Goal: Transaction & Acquisition: Purchase product/service

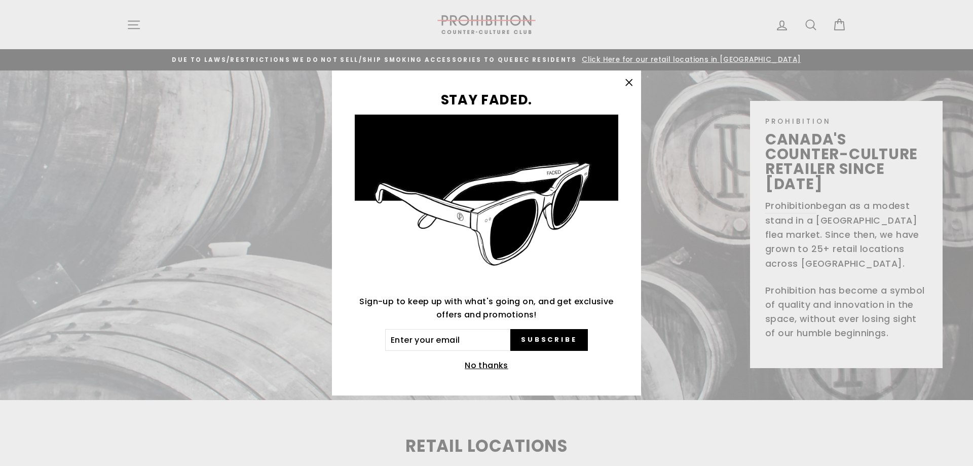
click at [624, 81] on icon "button" at bounding box center [629, 83] width 14 height 14
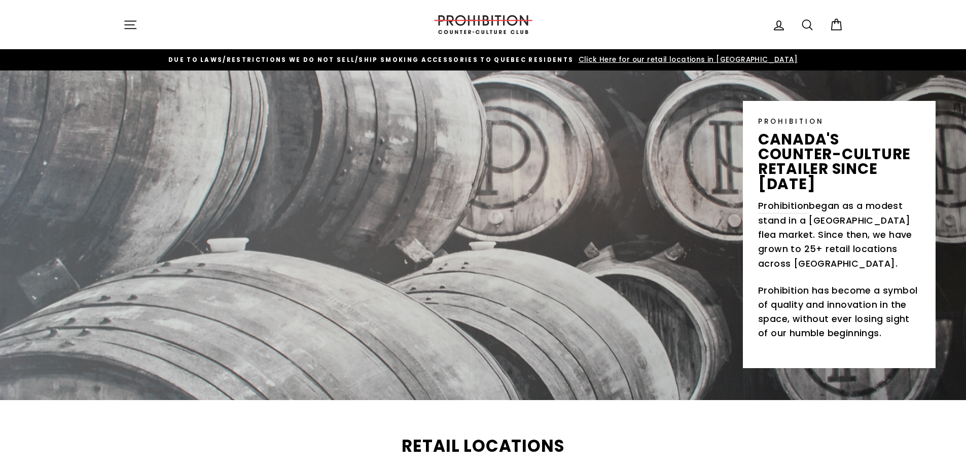
click at [645, 58] on span "Click Here for our retail locations in [GEOGRAPHIC_DATA]" at bounding box center [687, 60] width 222 height 10
click at [490, 22] on img at bounding box center [482, 24] width 101 height 19
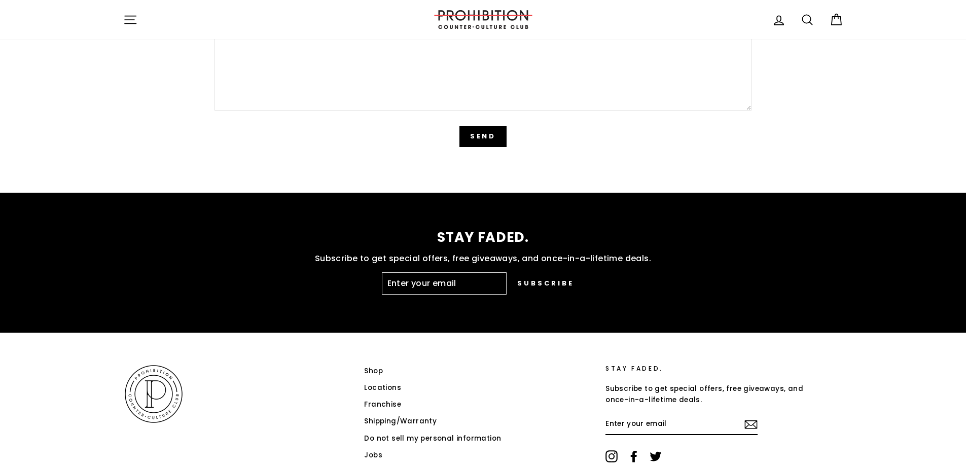
scroll to position [2535, 0]
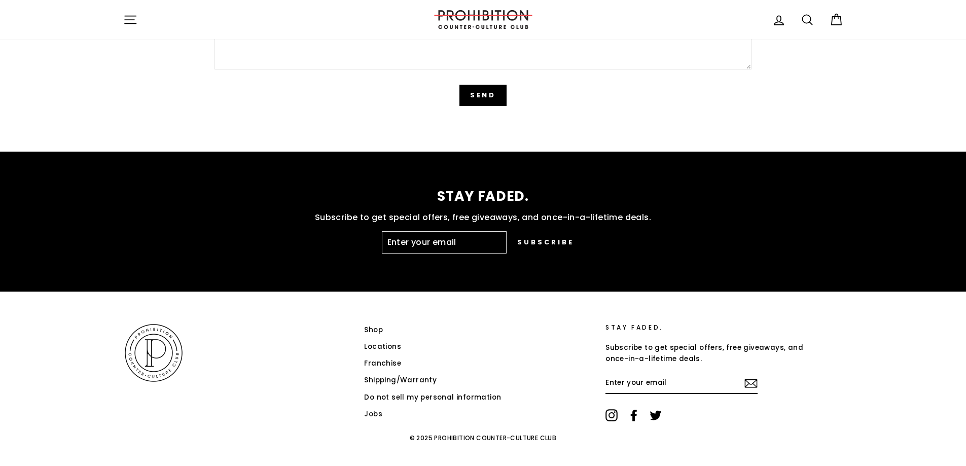
click at [374, 329] on link "Shop" at bounding box center [373, 329] width 19 height 15
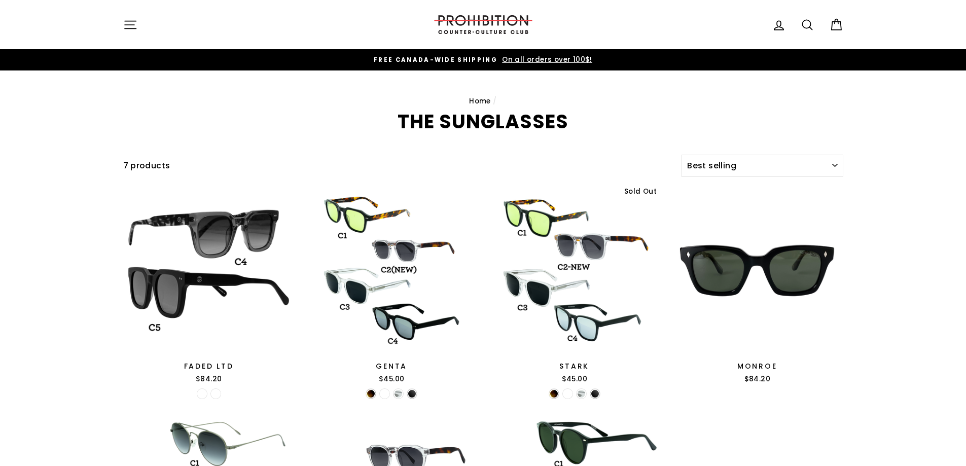
select select "best-selling"
click at [836, 162] on select "Sort Featured Best selling Alphabetically, A-Z Alphabetically, Z-A Price, low t…" at bounding box center [761, 166] width 161 height 22
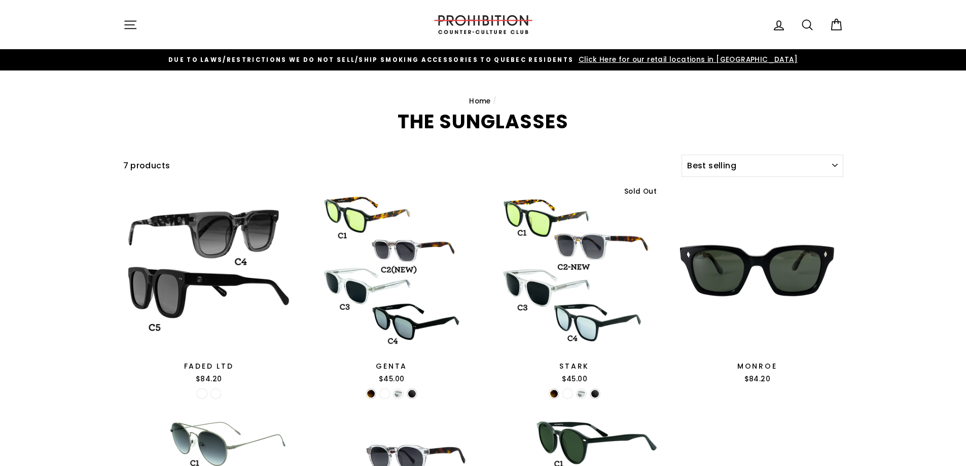
click at [902, 289] on div "Filter 7 products Sort Sort Featured Best selling Alphabetically, A-Z Alphabeti…" at bounding box center [483, 423] width 966 height 538
click at [476, 99] on link "Home" at bounding box center [480, 101] width 22 height 10
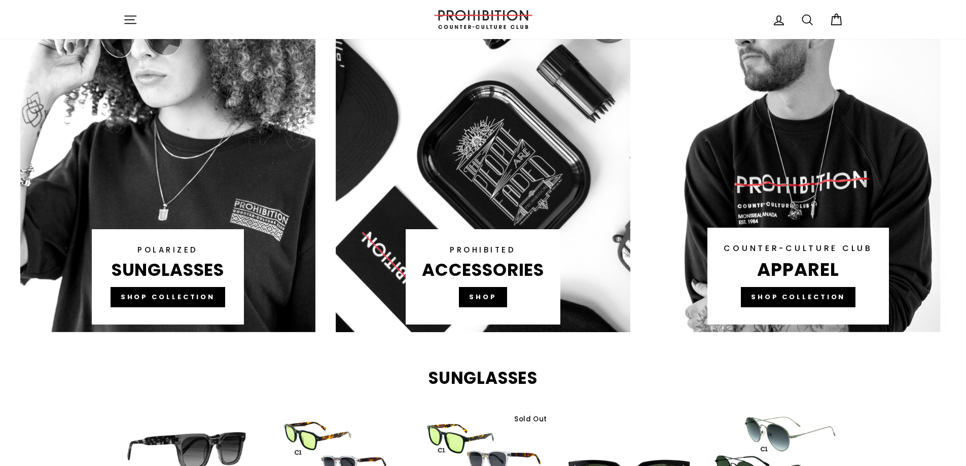
scroll to position [659, 0]
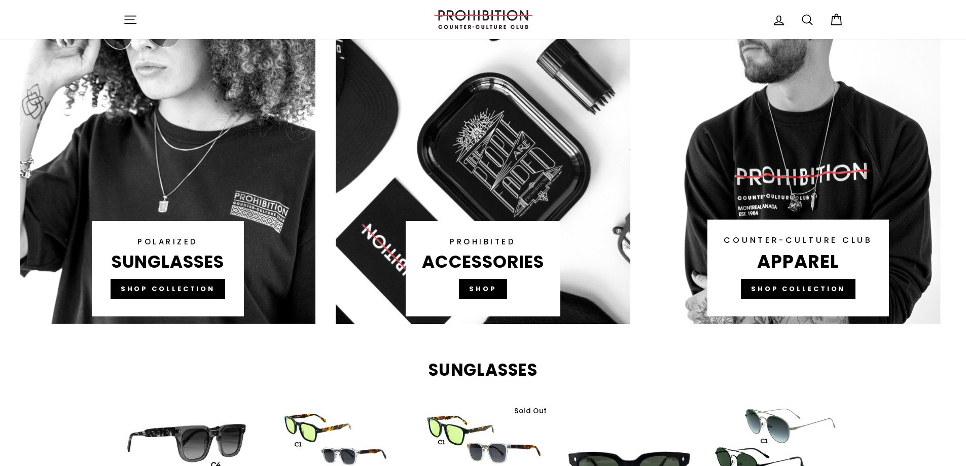
click at [482, 288] on link at bounding box center [483, 131] width 295 height 385
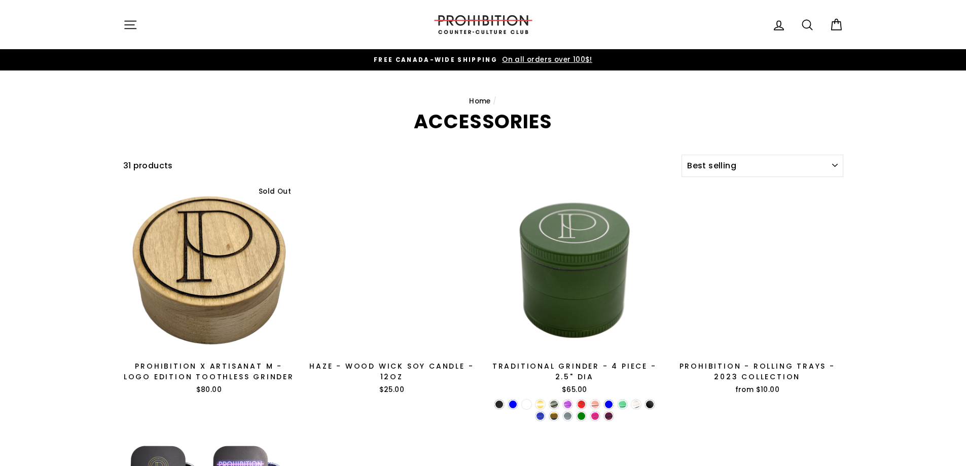
select select "best-selling"
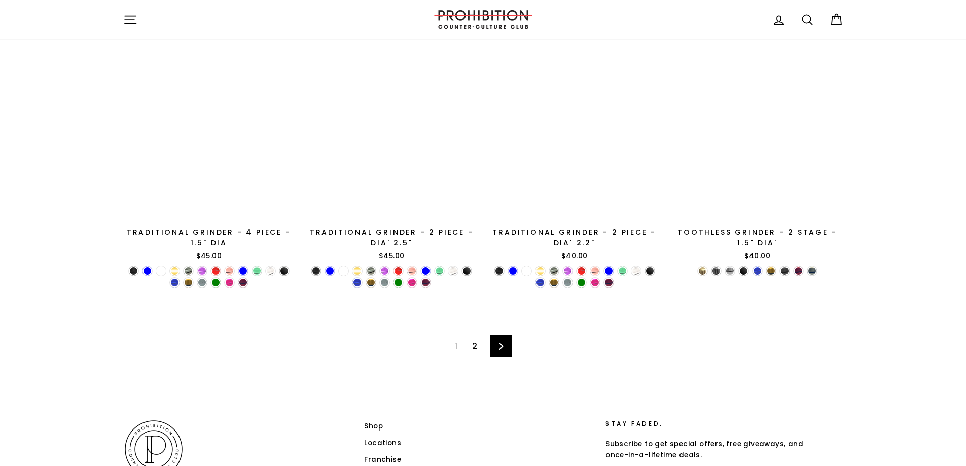
scroll to position [1622, 0]
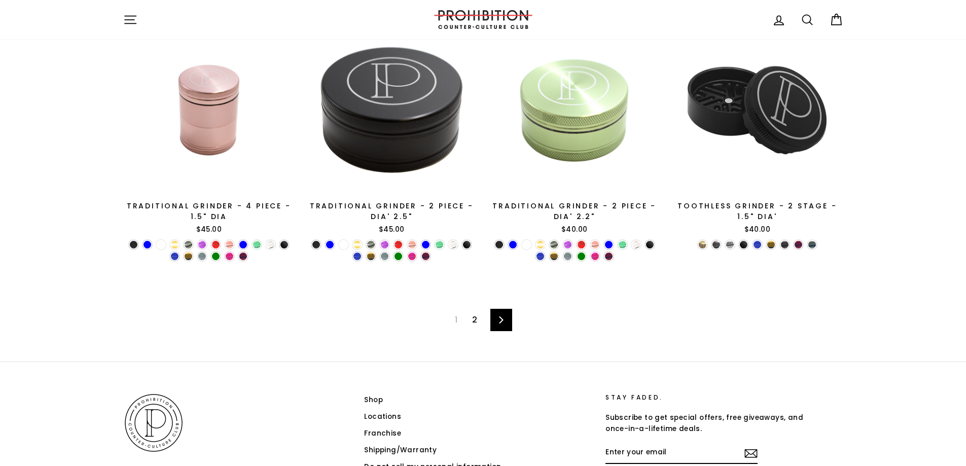
click at [500, 316] on icon at bounding box center [501, 319] width 7 height 7
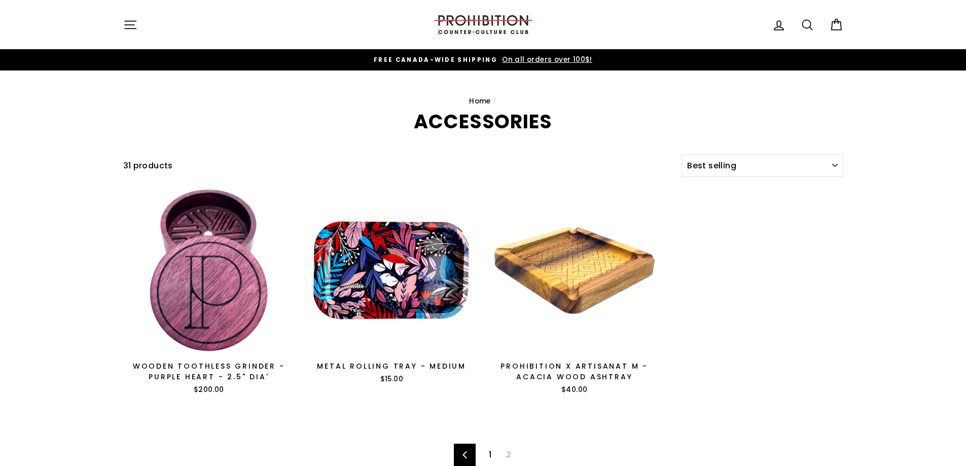
select select "best-selling"
click at [480, 98] on link "Home" at bounding box center [480, 101] width 22 height 10
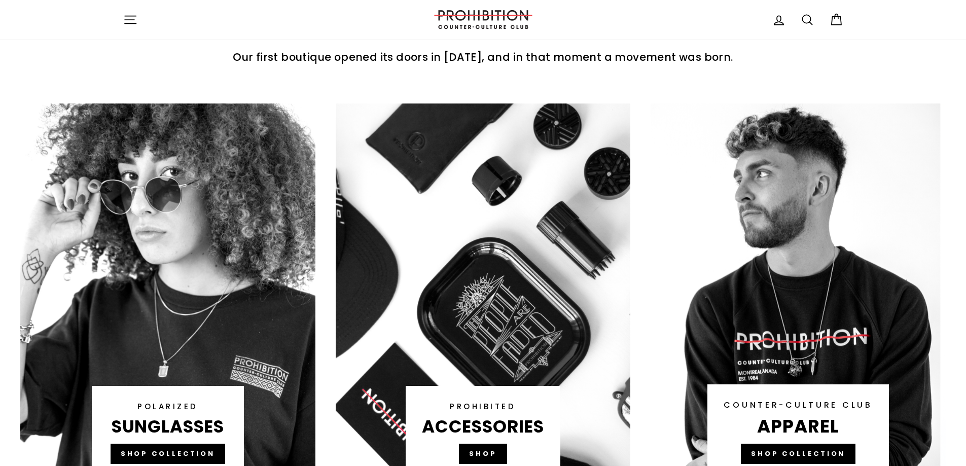
scroll to position [659, 0]
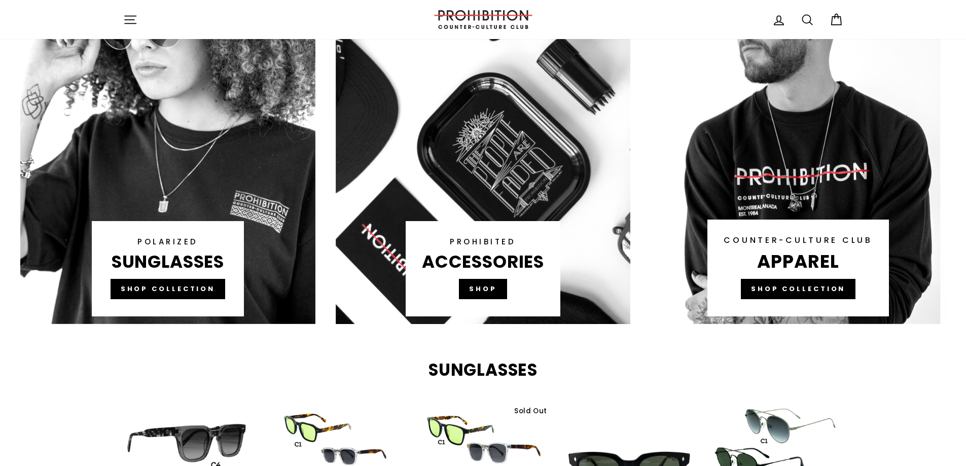
click at [820, 287] on link at bounding box center [797, 131] width 295 height 385
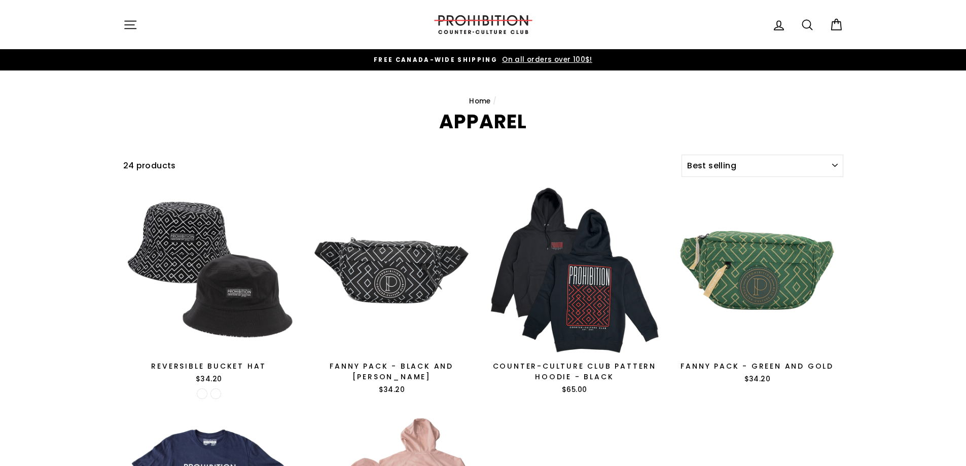
select select "best-selling"
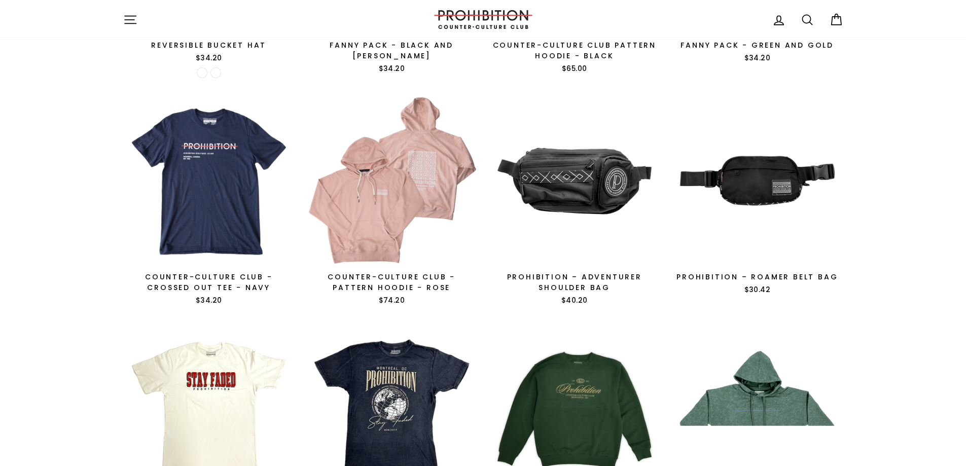
scroll to position [355, 0]
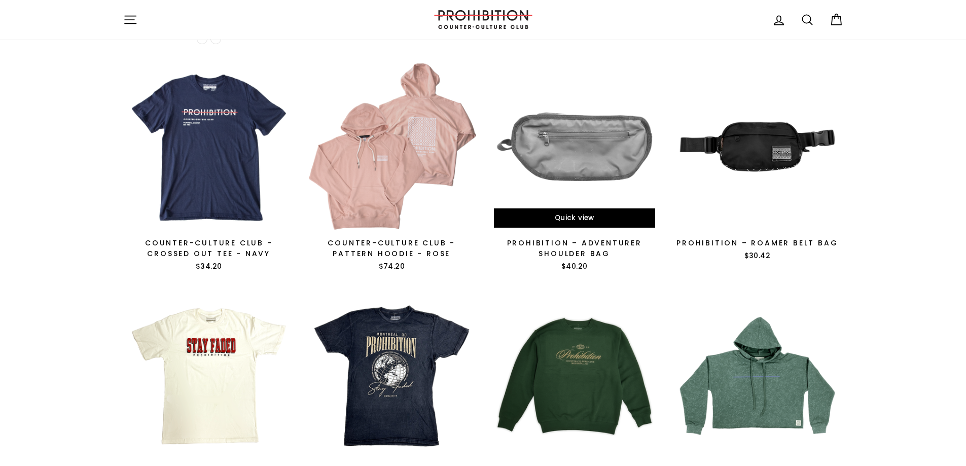
click at [555, 140] on div at bounding box center [574, 146] width 173 height 173
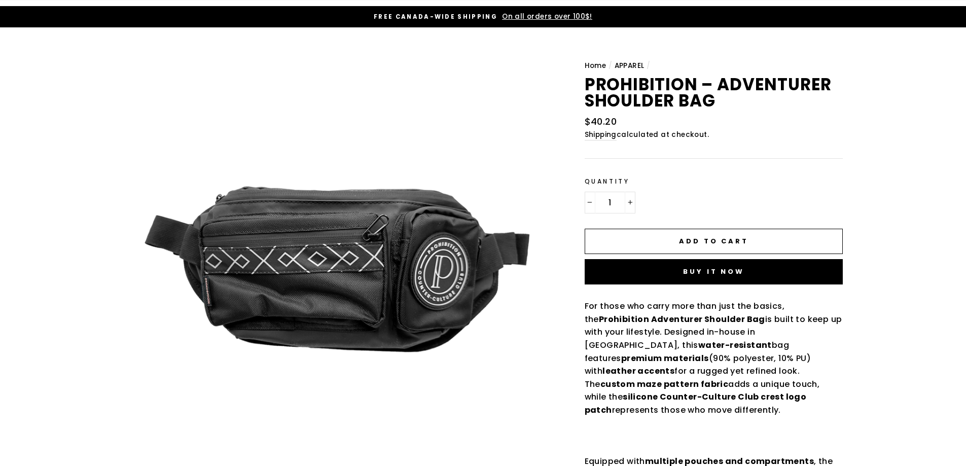
scroll to position [152, 0]
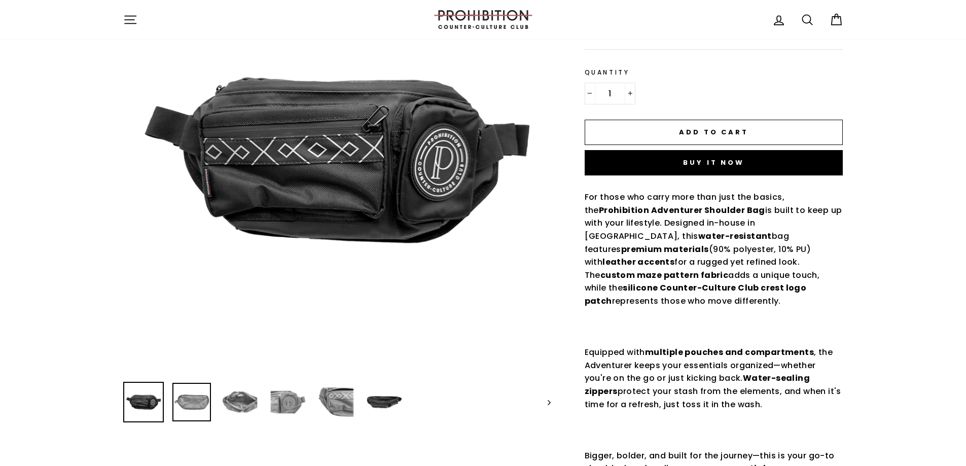
click at [192, 400] on img at bounding box center [191, 402] width 39 height 39
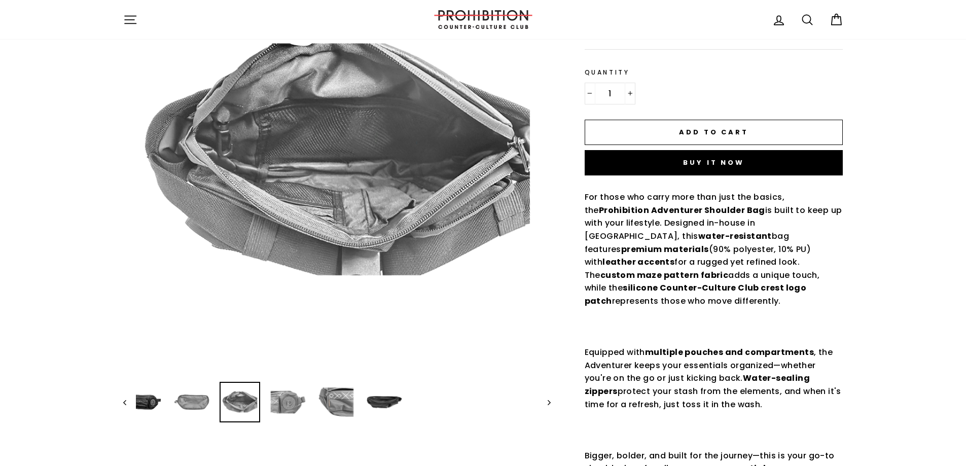
click at [242, 404] on img at bounding box center [240, 402] width 39 height 39
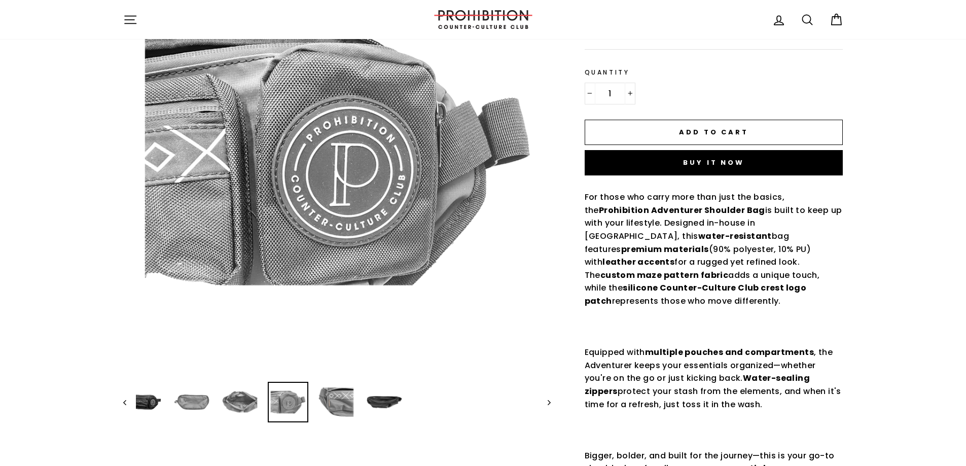
click at [295, 411] on img at bounding box center [288, 402] width 39 height 39
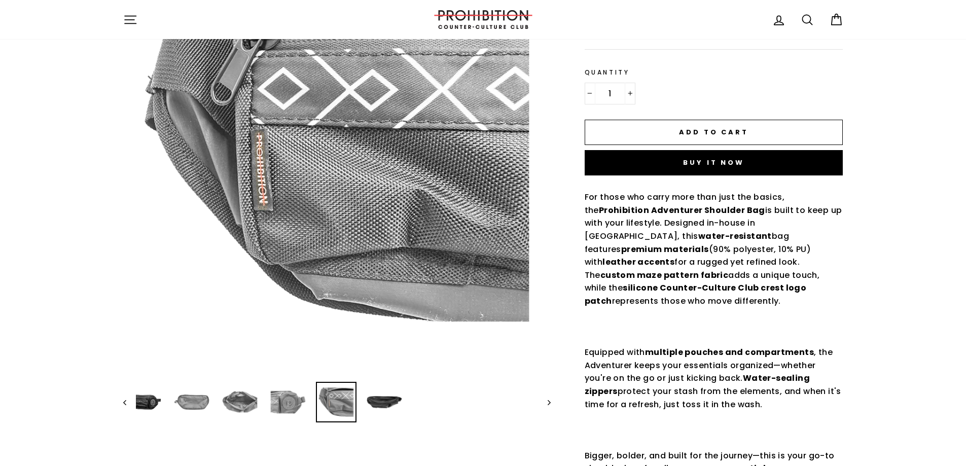
click at [332, 398] on img at bounding box center [336, 402] width 39 height 39
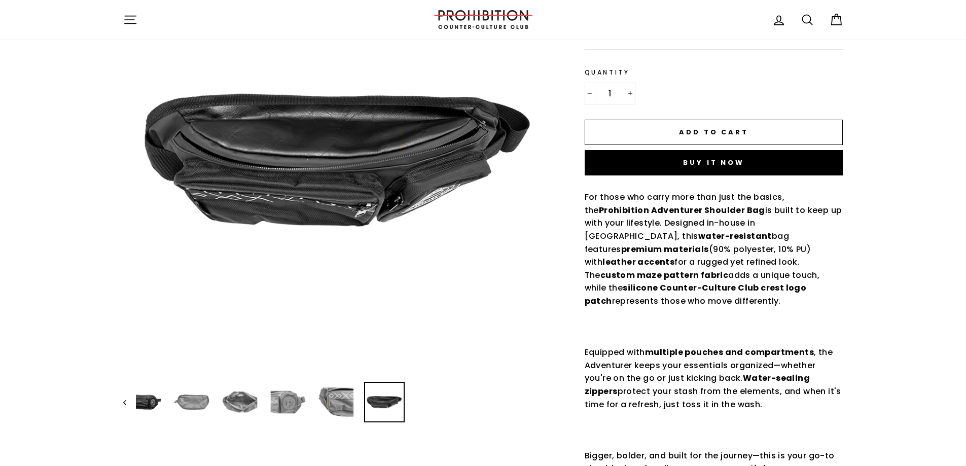
click at [382, 399] on img at bounding box center [384, 402] width 39 height 39
click at [125, 403] on icon "Previous" at bounding box center [124, 402] width 3 height 5
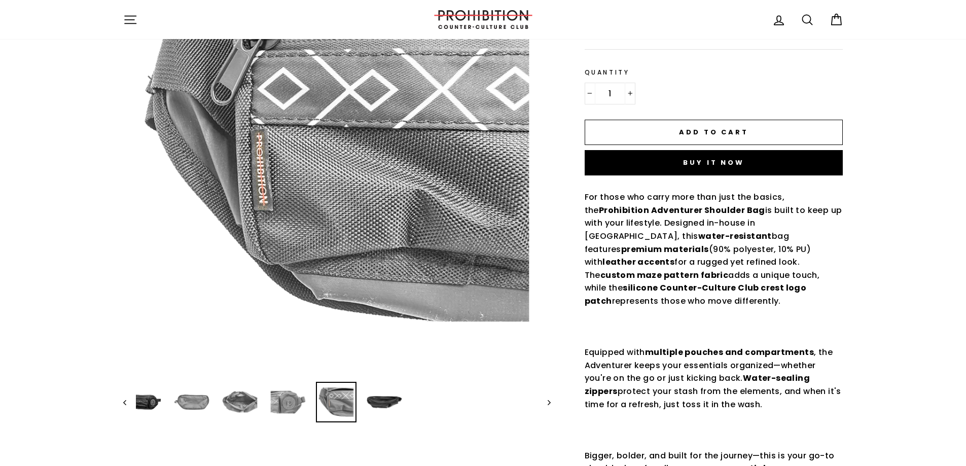
click at [125, 403] on icon "Previous" at bounding box center [124, 402] width 3 height 5
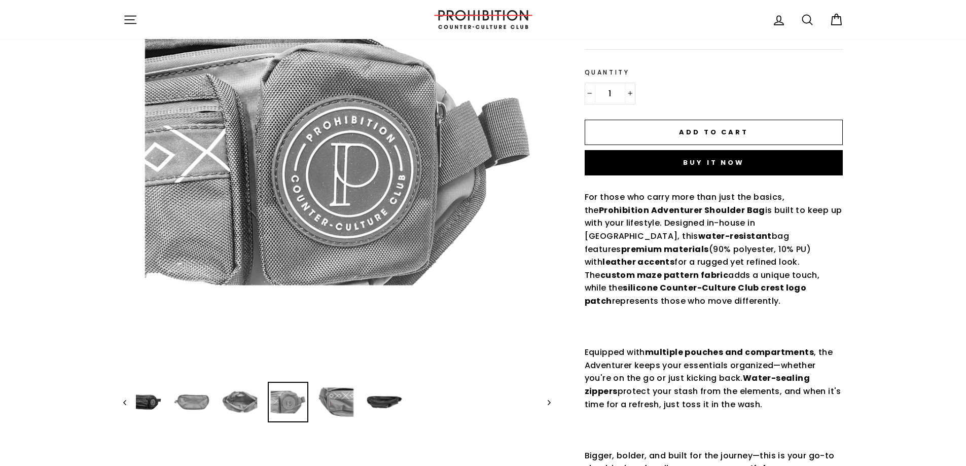
click at [125, 403] on icon "Previous" at bounding box center [124, 402] width 3 height 5
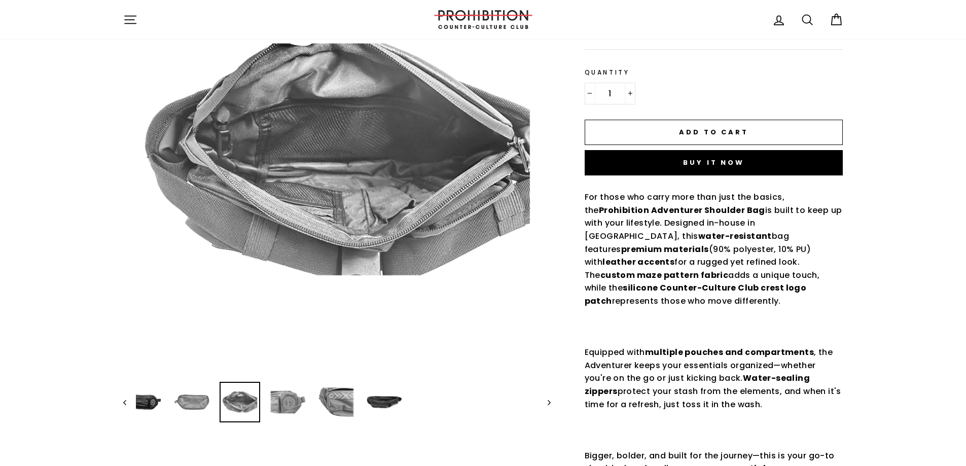
click at [125, 403] on icon "Previous" at bounding box center [124, 402] width 3 height 5
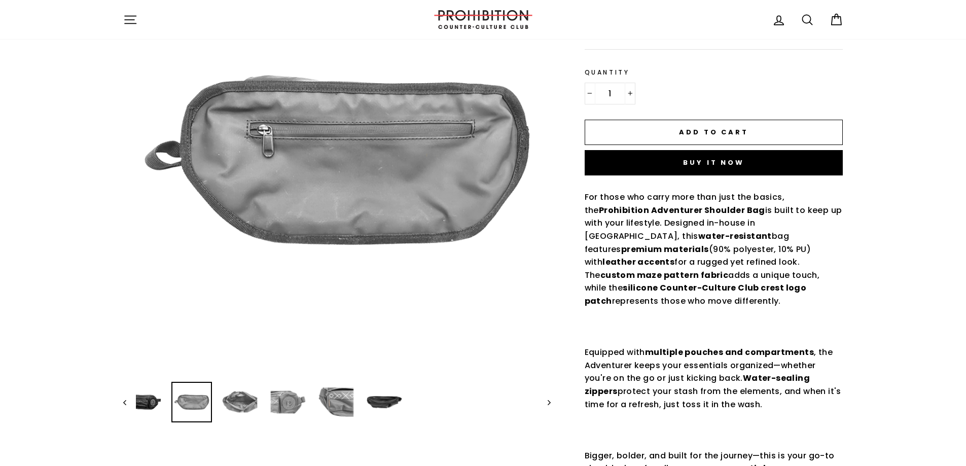
click at [125, 403] on icon "Previous" at bounding box center [124, 402] width 3 height 5
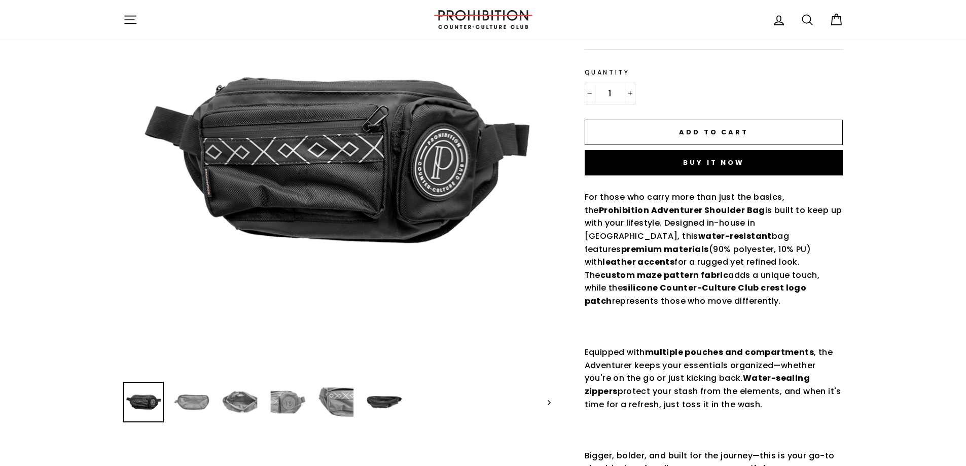
click at [125, 403] on img at bounding box center [143, 402] width 39 height 39
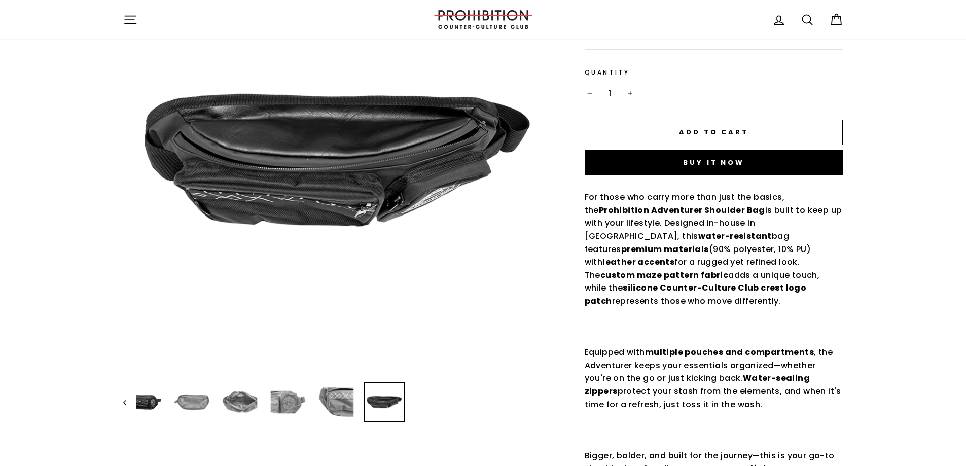
click at [382, 401] on img at bounding box center [384, 402] width 39 height 39
click at [144, 404] on img at bounding box center [143, 402] width 39 height 39
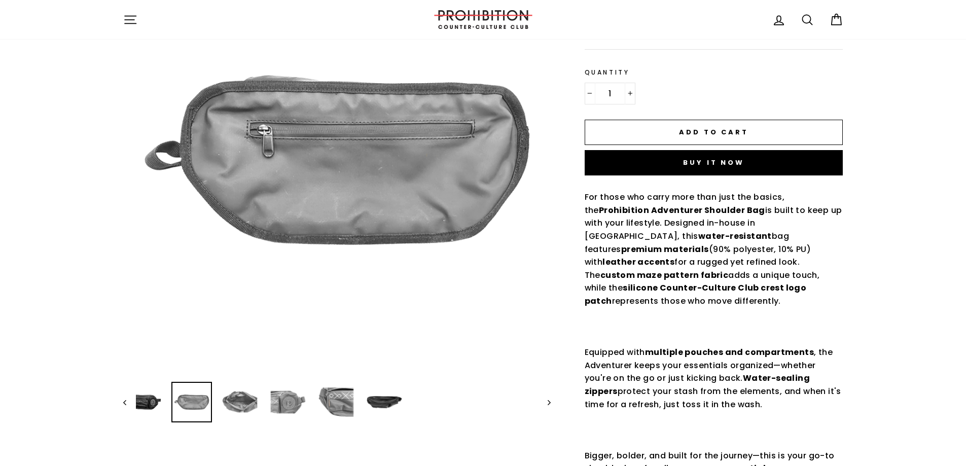
click at [192, 407] on img at bounding box center [191, 402] width 39 height 39
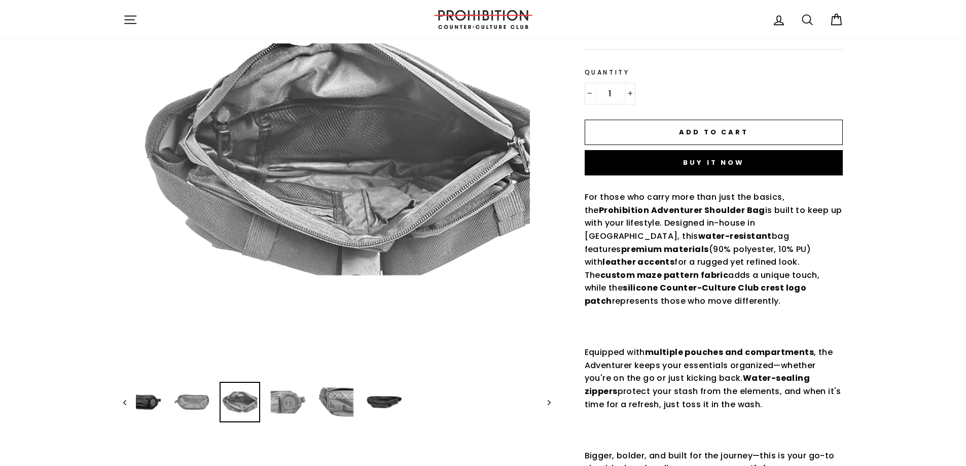
click at [244, 409] on img at bounding box center [240, 402] width 39 height 39
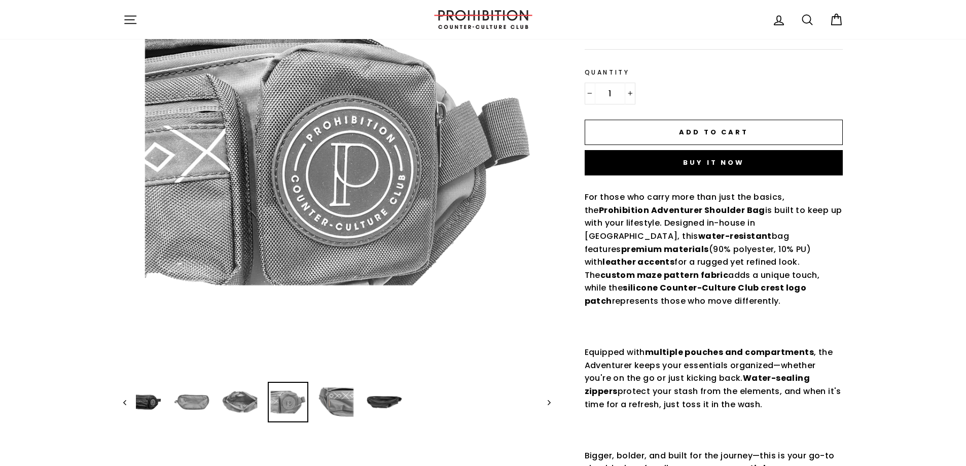
click at [286, 407] on img at bounding box center [288, 402] width 39 height 39
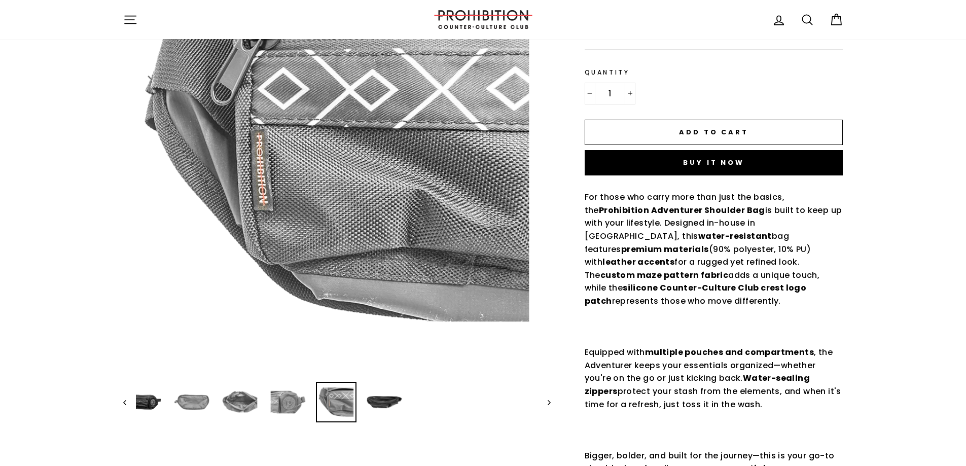
click at [332, 399] on img at bounding box center [336, 402] width 39 height 39
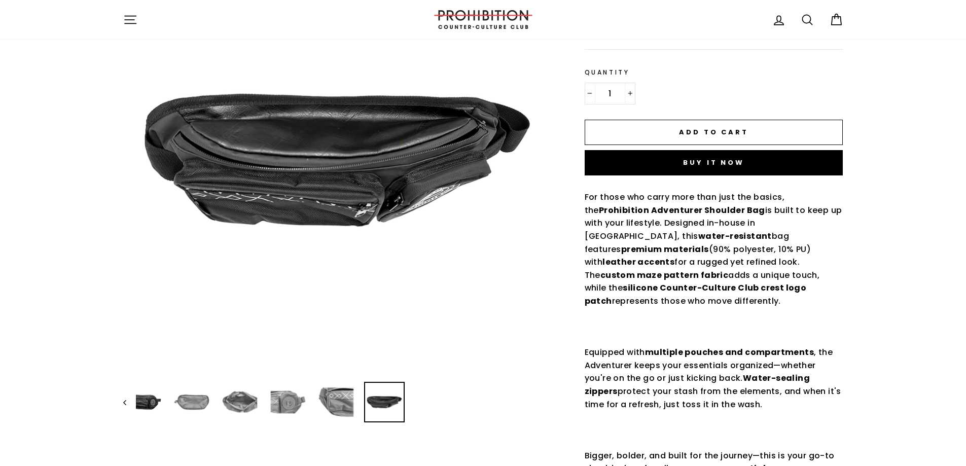
click at [382, 398] on img at bounding box center [384, 402] width 39 height 39
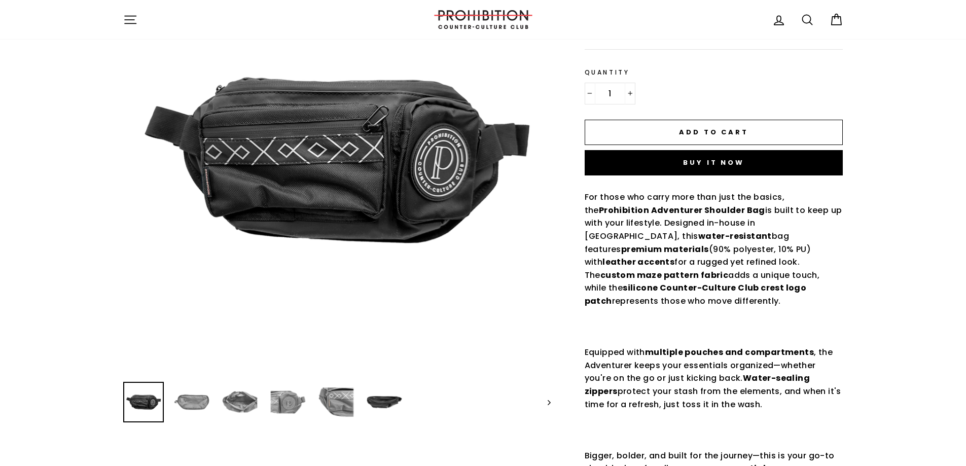
click at [137, 401] on img at bounding box center [143, 402] width 39 height 39
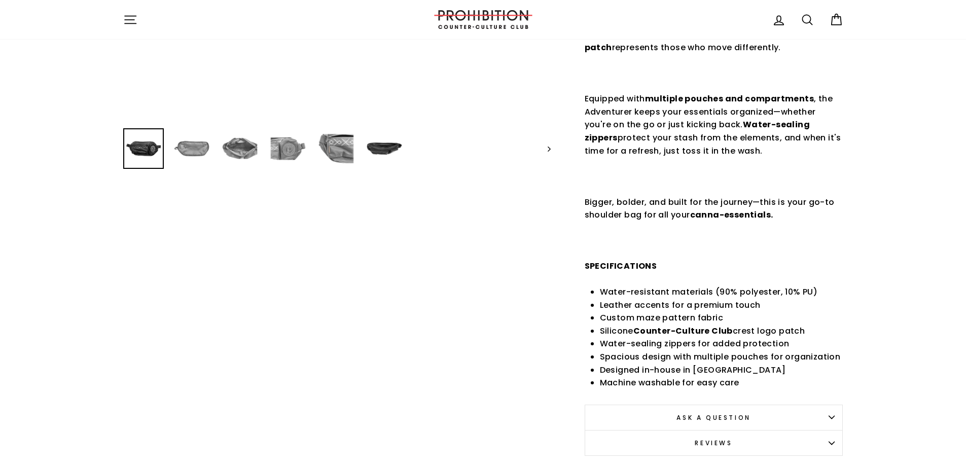
scroll to position [608, 0]
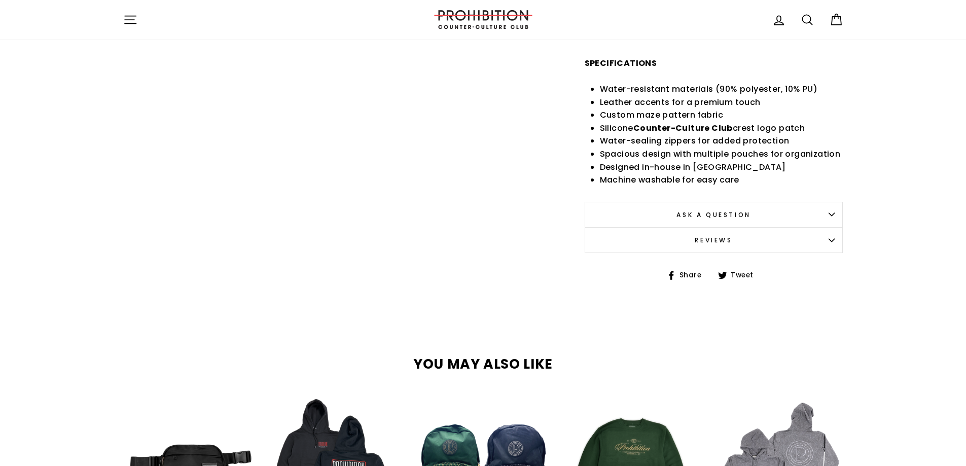
click at [832, 237] on icon "button" at bounding box center [831, 240] width 6 height 6
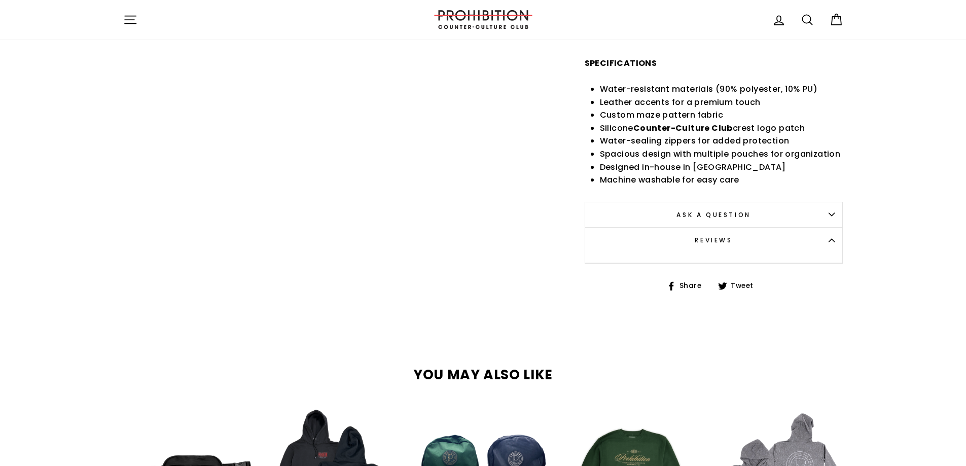
click at [830, 239] on icon "button" at bounding box center [832, 240] width 6 height 3
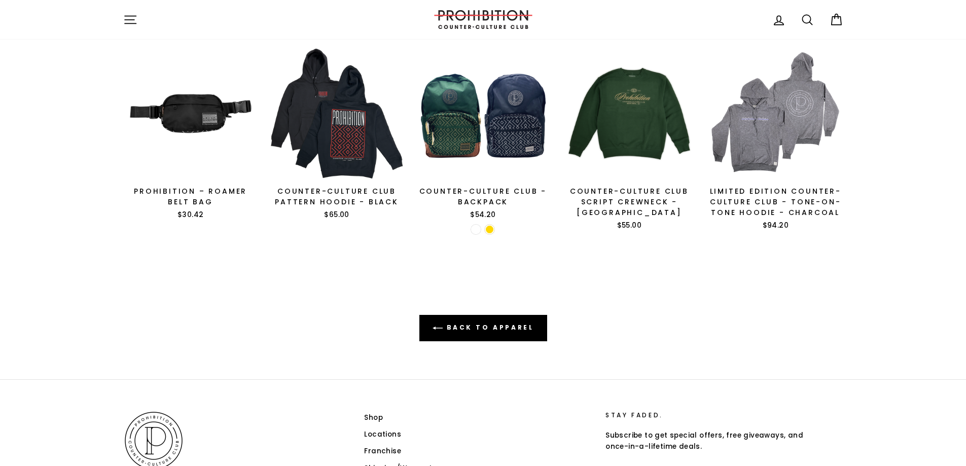
scroll to position [963, 0]
